Goal: Information Seeking & Learning: Understand process/instructions

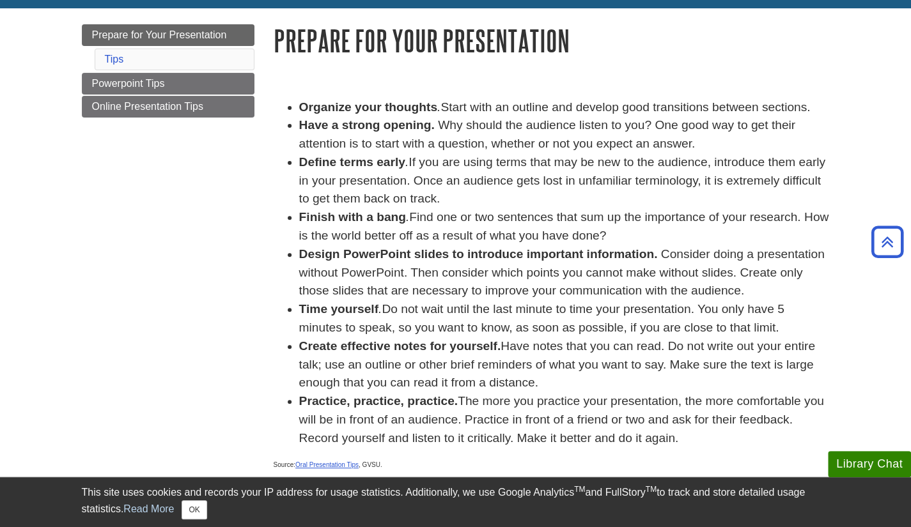
scroll to position [100, 0]
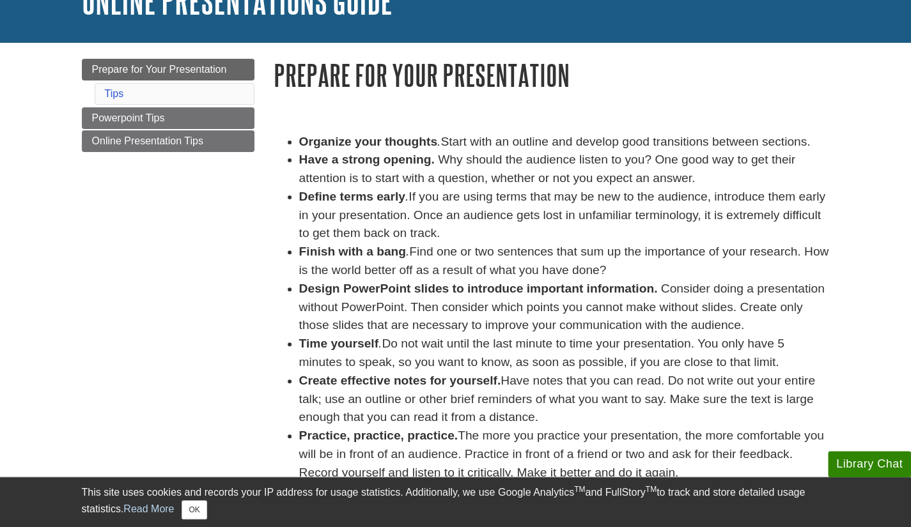
click at [320, 141] on strong "Organize your thoughts" at bounding box center [368, 141] width 138 height 13
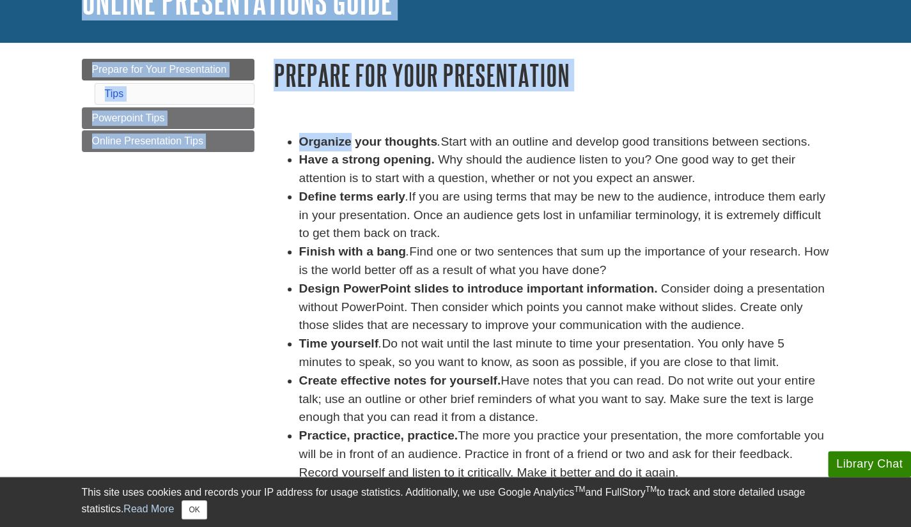
drag, startPoint x: 320, startPoint y: 141, endPoint x: 495, endPoint y: 518, distance: 415.2
click at [495, 518] on body "Library Chat This site uses cookies and records your IP address for usage stati…" at bounding box center [455, 388] width 911 height 977
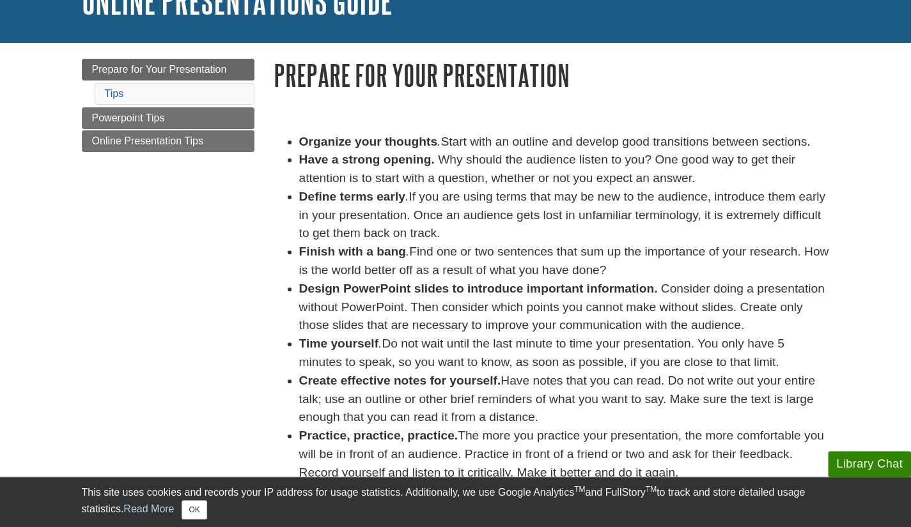
click at [426, 223] on li "Define terms early . If you are using terms that may be new to the audience, in…" at bounding box center [564, 215] width 530 height 55
click at [542, 146] on li "Organize your thoughts . Start with an outline and develop good transitions bet…" at bounding box center [564, 142] width 530 height 19
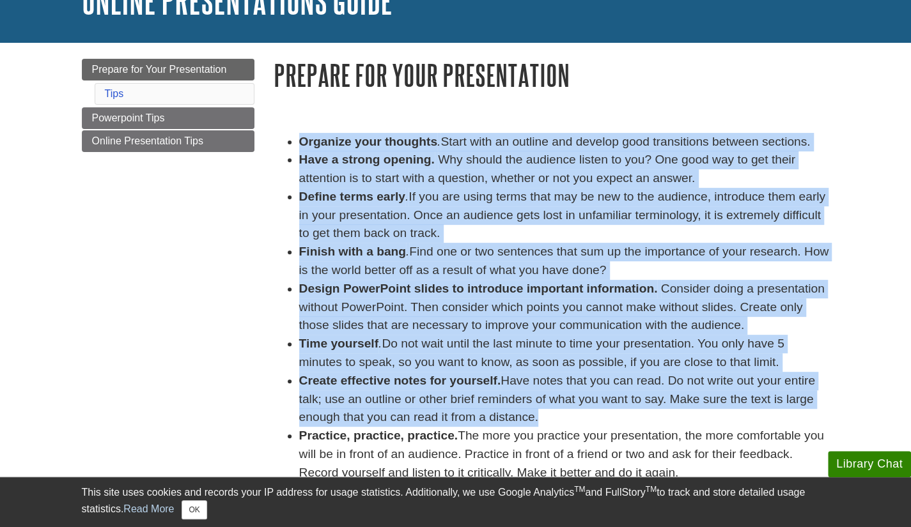
drag, startPoint x: 542, startPoint y: 146, endPoint x: 508, endPoint y: 390, distance: 246.5
click at [508, 390] on ul "Organize your thoughts . Start with an outline and develop good transitions bet…" at bounding box center [552, 308] width 556 height 350
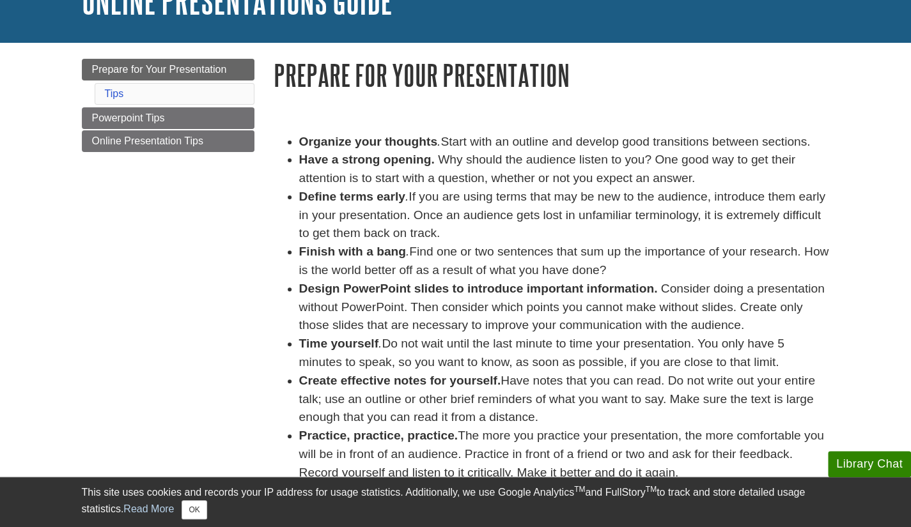
click at [481, 458] on li "Practice, practice, practice. The more you practice your presentation, the more…" at bounding box center [564, 454] width 530 height 55
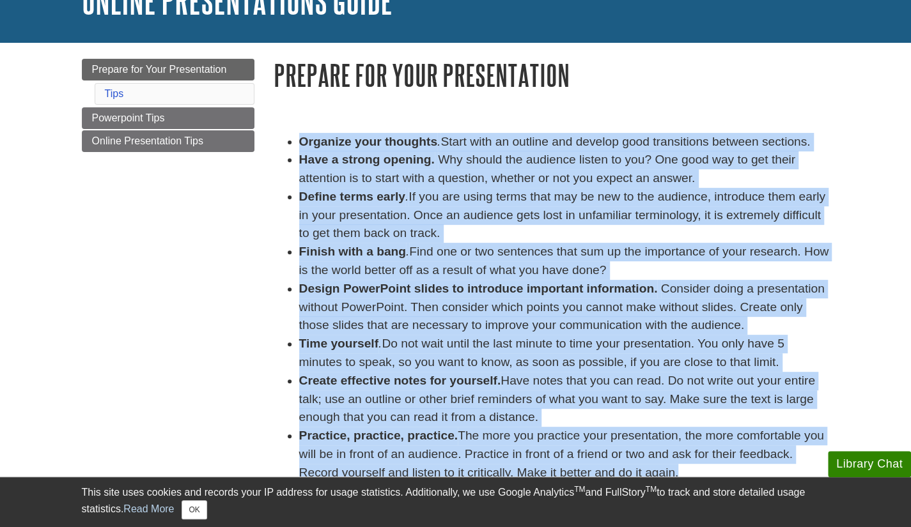
drag, startPoint x: 481, startPoint y: 458, endPoint x: 493, endPoint y: 146, distance: 312.1
click at [493, 146] on ul "Organize your thoughts . Start with an outline and develop good transitions bet…" at bounding box center [552, 308] width 556 height 350
click at [493, 146] on li "Organize your thoughts . Start with an outline and develop good transitions bet…" at bounding box center [564, 142] width 530 height 19
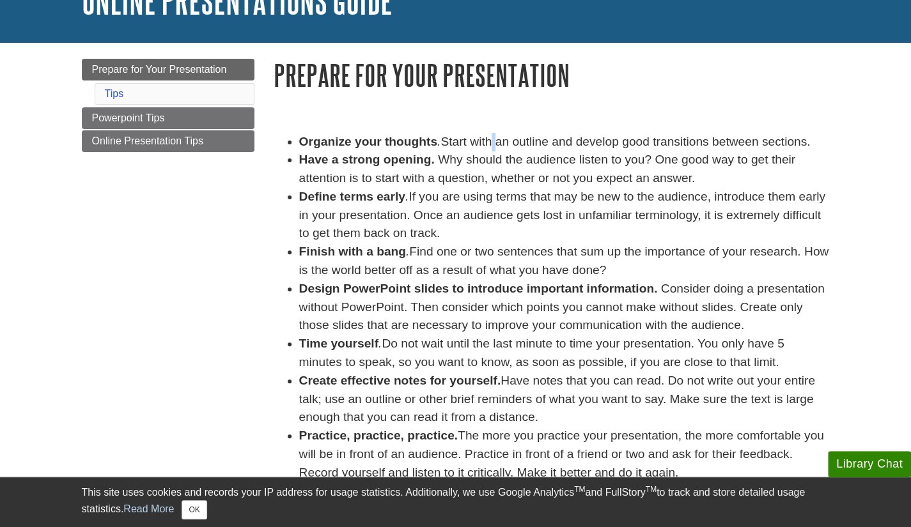
click at [493, 146] on li "Organize your thoughts . Start with an outline and develop good transitions bet…" at bounding box center [564, 142] width 530 height 19
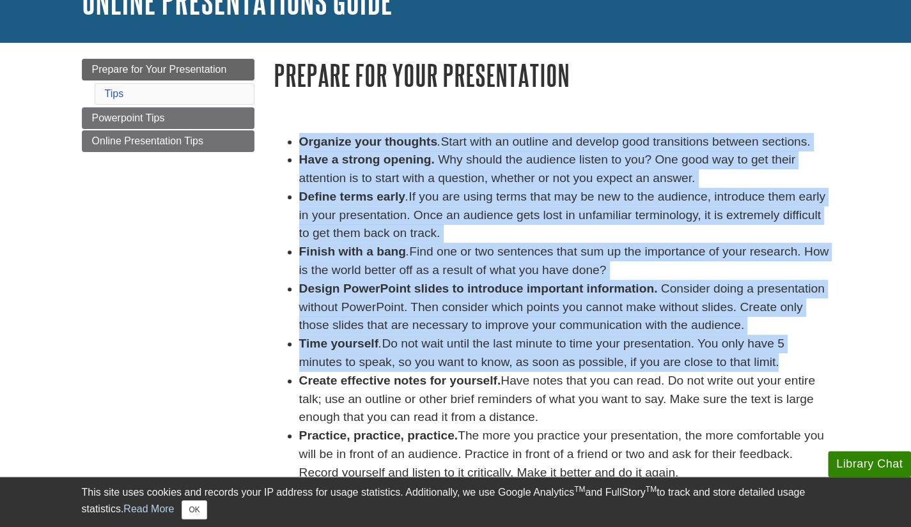
drag, startPoint x: 493, startPoint y: 146, endPoint x: 444, endPoint y: 366, distance: 224.8
click at [444, 366] on ul "Organize your thoughts . Start with an outline and develop good transitions bet…" at bounding box center [552, 308] width 556 height 350
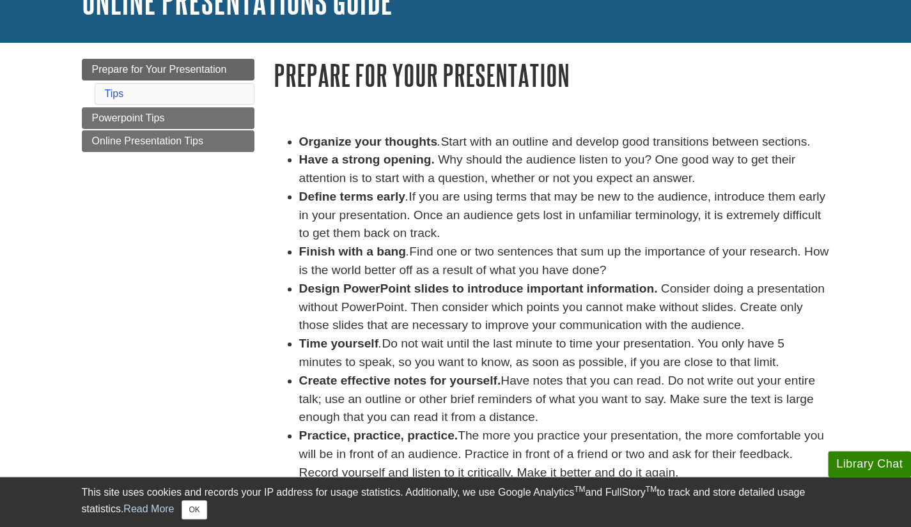
click at [442, 436] on strong "Practice, practice, practice." at bounding box center [378, 435] width 159 height 13
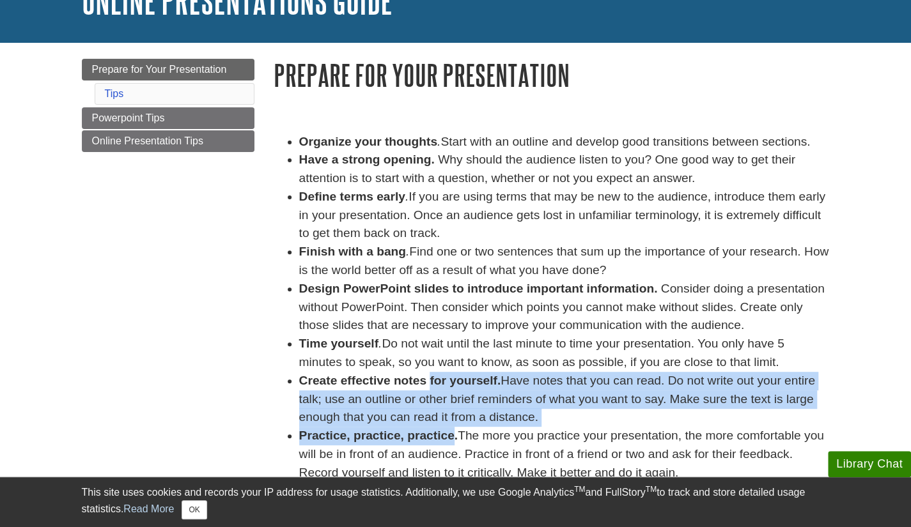
drag, startPoint x: 442, startPoint y: 436, endPoint x: 429, endPoint y: 379, distance: 58.8
click at [429, 379] on ul "Organize your thoughts . Start with an outline and develop good transitions bet…" at bounding box center [552, 308] width 556 height 350
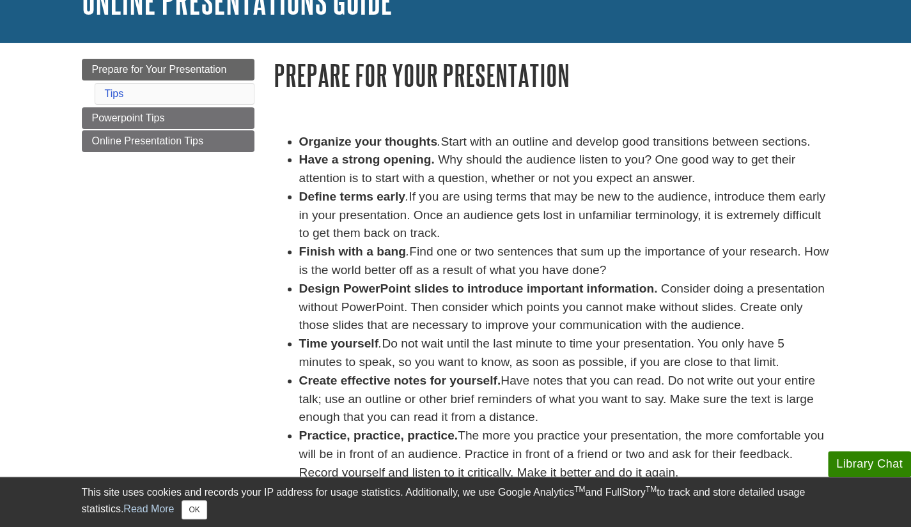
click at [417, 383] on strong "Create effective notes for yourself." at bounding box center [400, 380] width 202 height 13
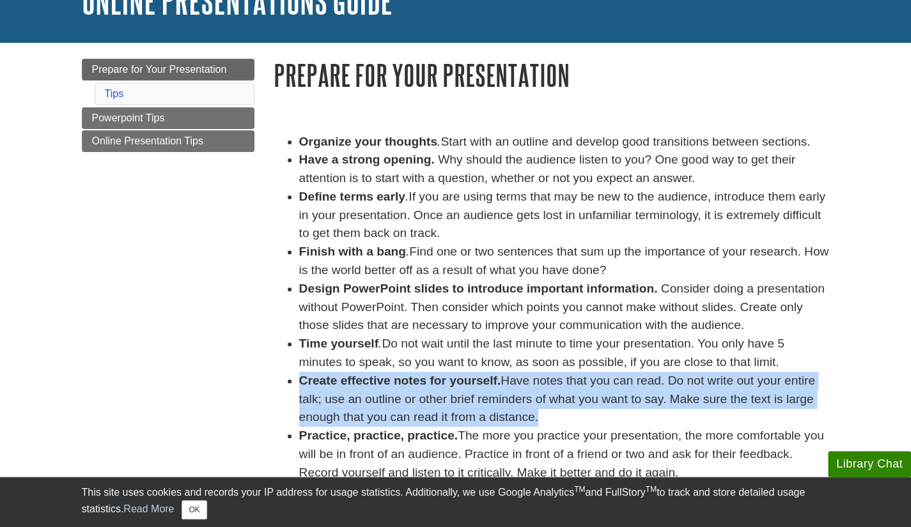
click at [417, 383] on strong "Create effective notes for yourself." at bounding box center [400, 380] width 202 height 13
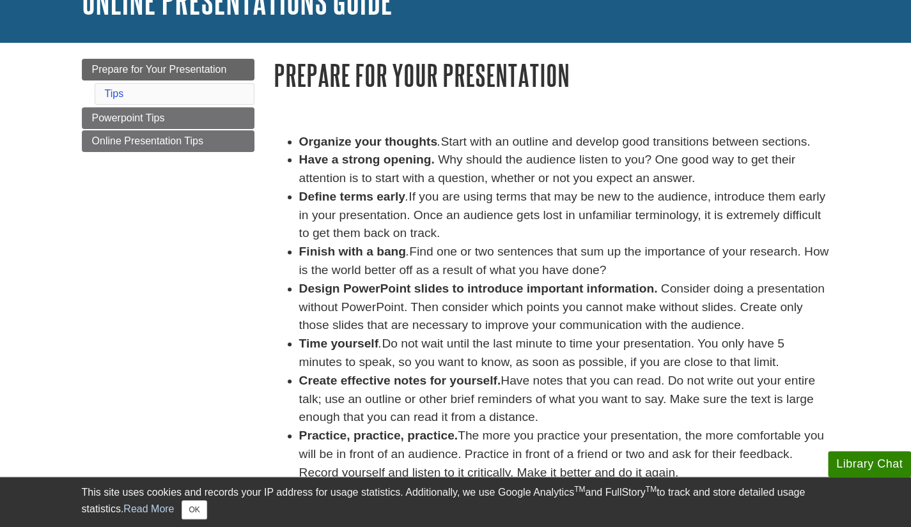
click at [390, 338] on li "Time yourself . Do not wait until the last minute to time your presentation. Yo…" at bounding box center [564, 353] width 530 height 37
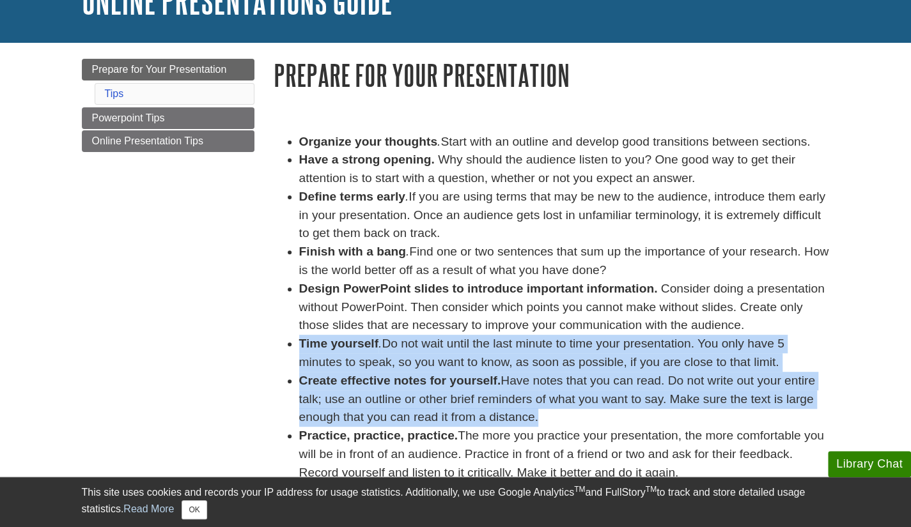
drag, startPoint x: 390, startPoint y: 338, endPoint x: 401, endPoint y: 394, distance: 56.7
click at [401, 394] on ul "Organize your thoughts . Start with an outline and develop good transitions bet…" at bounding box center [552, 308] width 556 height 350
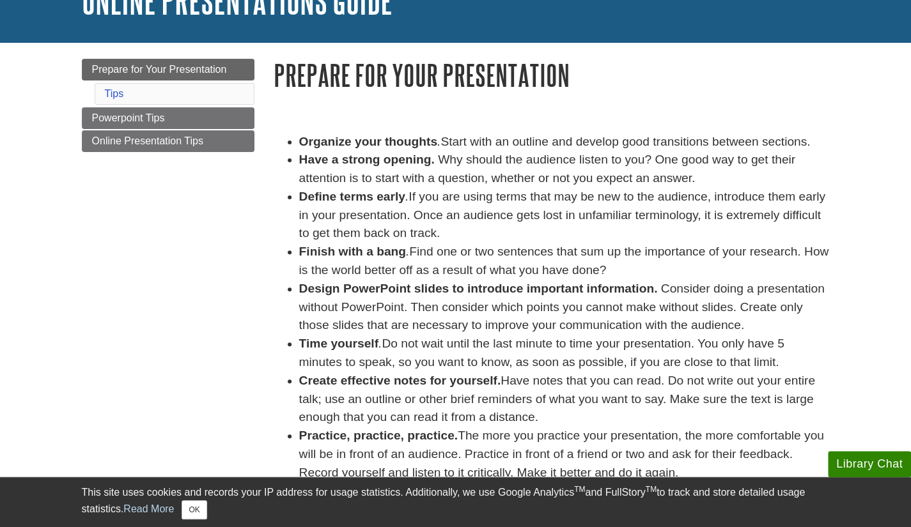
click at [355, 174] on li "Have a strong opening. Why should the audience listen to you? One good way to g…" at bounding box center [564, 169] width 530 height 37
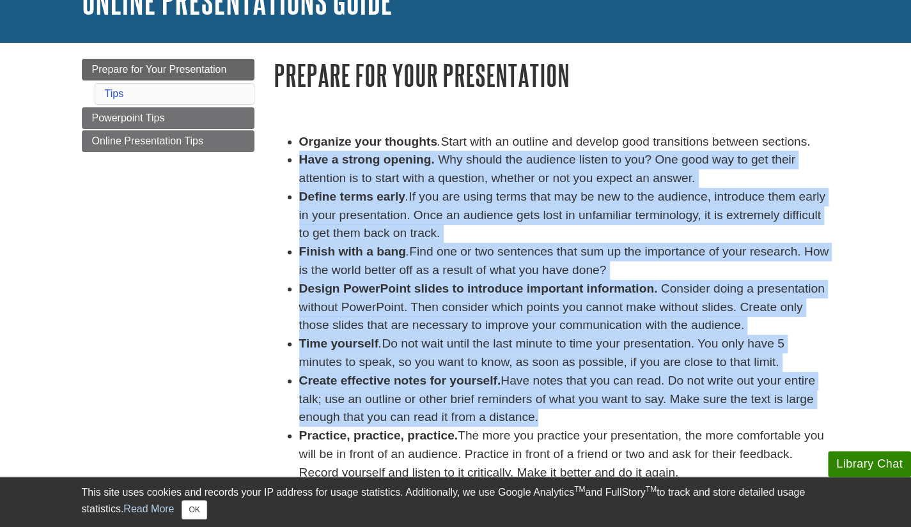
drag, startPoint x: 355, startPoint y: 174, endPoint x: 382, endPoint y: 381, distance: 208.2
click at [382, 381] on ul "Organize your thoughts . Start with an outline and develop good transitions bet…" at bounding box center [552, 308] width 556 height 350
click at [382, 381] on strong "Create effective notes for yourself." at bounding box center [400, 380] width 202 height 13
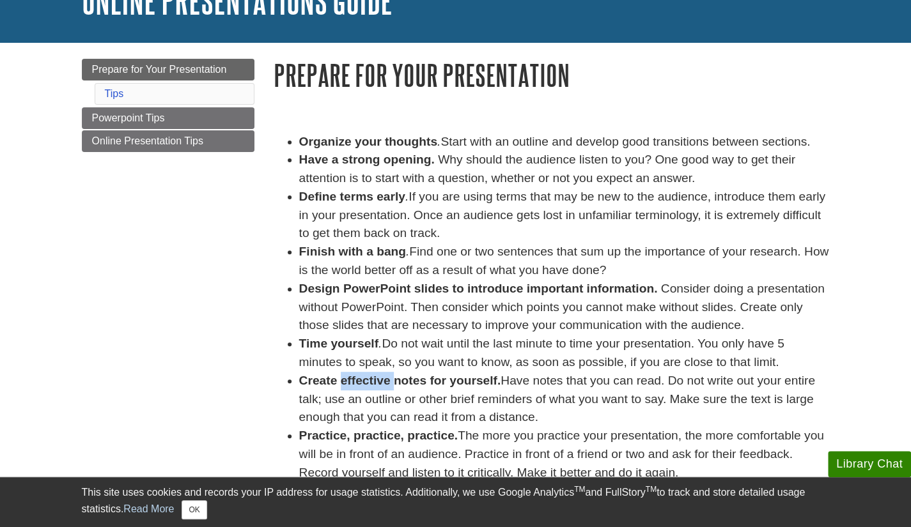
click at [382, 381] on strong "Create effective notes for yourself." at bounding box center [400, 380] width 202 height 13
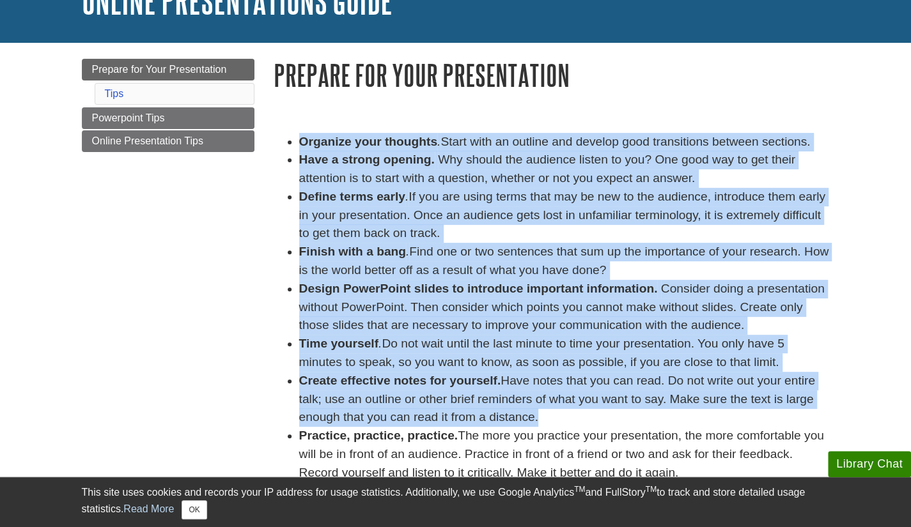
drag, startPoint x: 382, startPoint y: 381, endPoint x: 383, endPoint y: 139, distance: 241.6
click at [383, 139] on ul "Organize your thoughts . Start with an outline and develop good transitions bet…" at bounding box center [552, 308] width 556 height 350
click at [383, 139] on strong "Organize your thoughts" at bounding box center [368, 141] width 138 height 13
drag, startPoint x: 383, startPoint y: 139, endPoint x: 409, endPoint y: 416, distance: 277.9
click at [409, 416] on ul "Organize your thoughts . Start with an outline and develop good transitions bet…" at bounding box center [552, 308] width 556 height 350
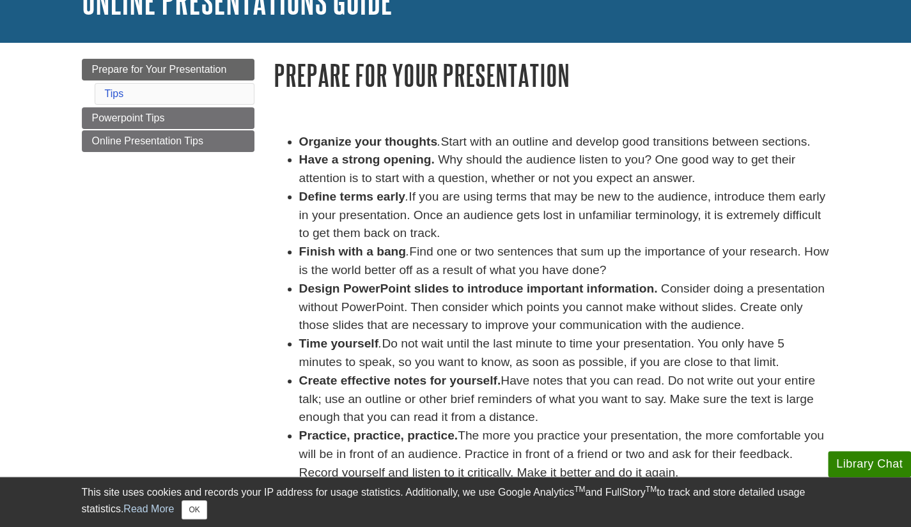
click at [461, 417] on li "Create effective notes for yourself. Have notes that you can read. Do not write…" at bounding box center [564, 399] width 530 height 55
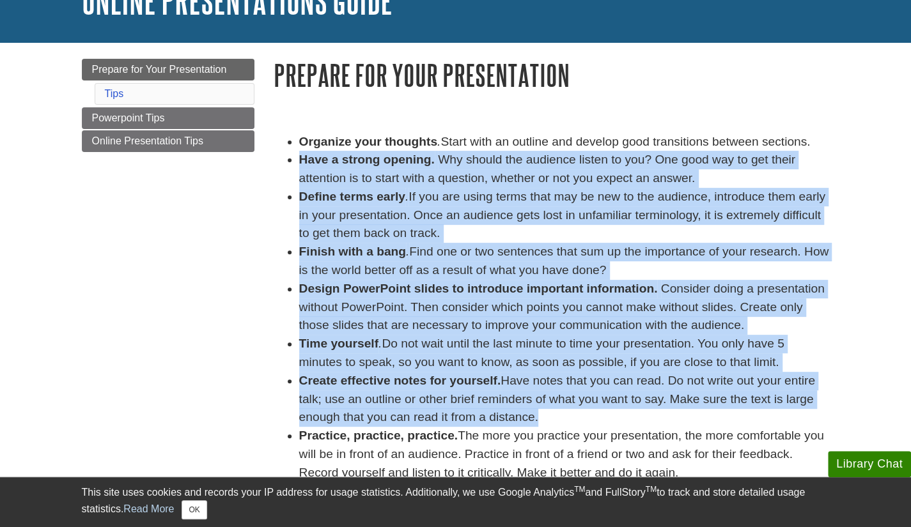
drag, startPoint x: 461, startPoint y: 417, endPoint x: 553, endPoint y: 177, distance: 256.5
click at [553, 177] on ul "Organize your thoughts . Start with an outline and develop good transitions bet…" at bounding box center [552, 308] width 556 height 350
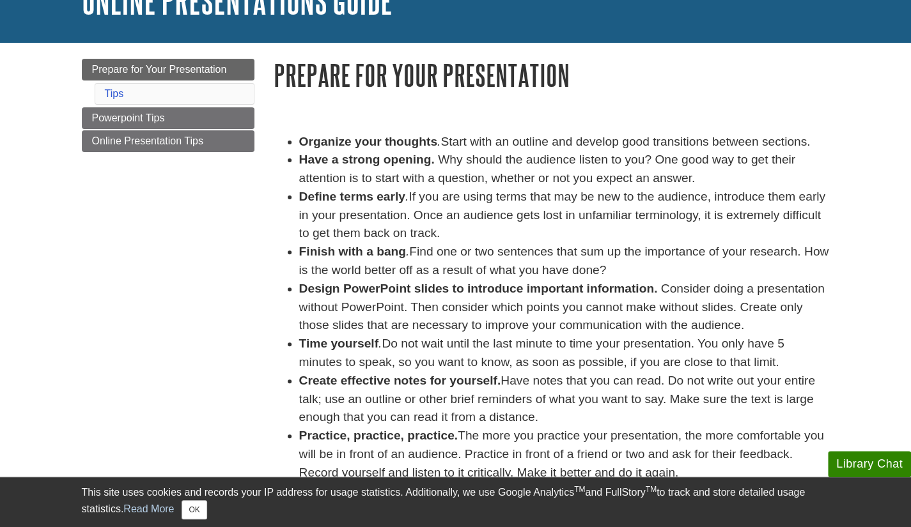
click at [566, 140] on li "Organize your thoughts . Start with an outline and develop good transitions bet…" at bounding box center [564, 142] width 530 height 19
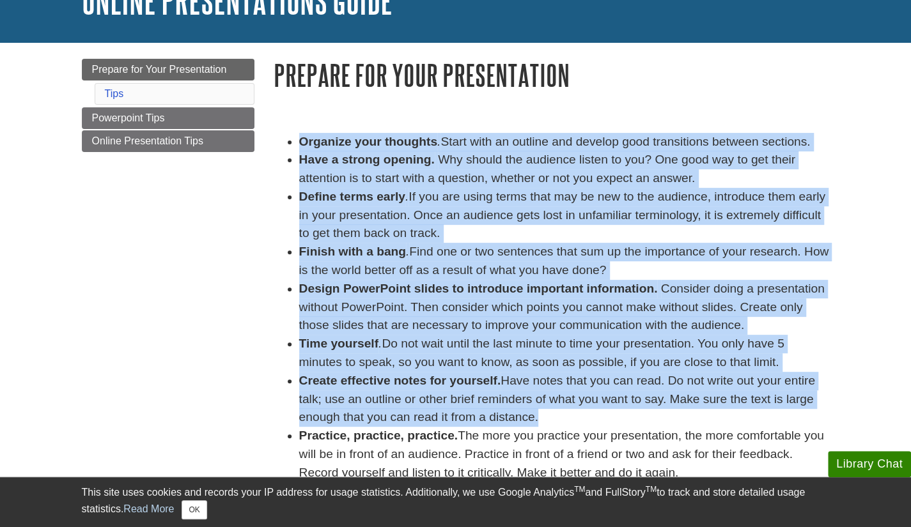
drag, startPoint x: 566, startPoint y: 140, endPoint x: 535, endPoint y: 413, distance: 274.7
click at [535, 413] on ul "Organize your thoughts . Start with an outline and develop good transitions bet…" at bounding box center [552, 308] width 556 height 350
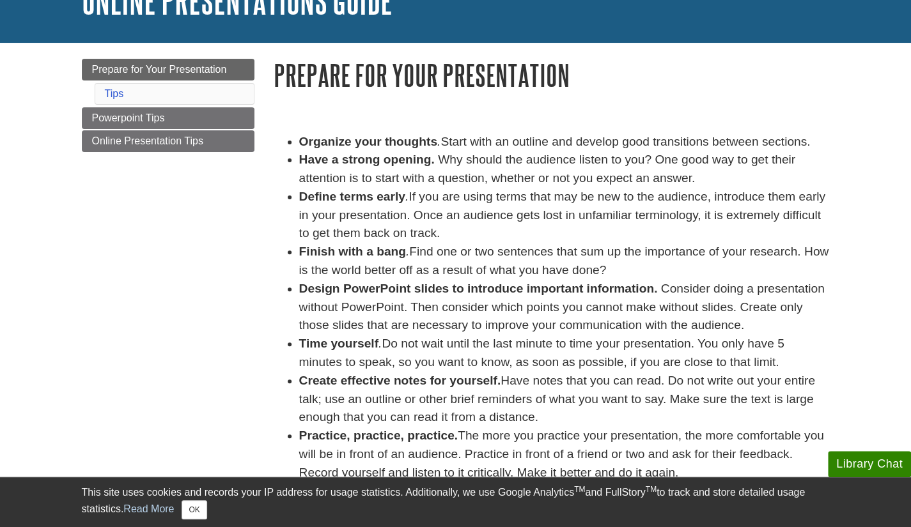
click at [481, 488] on div "This site uses cookies and records your IP address for usage statistics. Additi…" at bounding box center [456, 502] width 748 height 35
click at [491, 274] on li "Finish with a bang . Find one or two sentences that sum up the importance of yo…" at bounding box center [564, 261] width 530 height 37
